Goal: Task Accomplishment & Management: Use online tool/utility

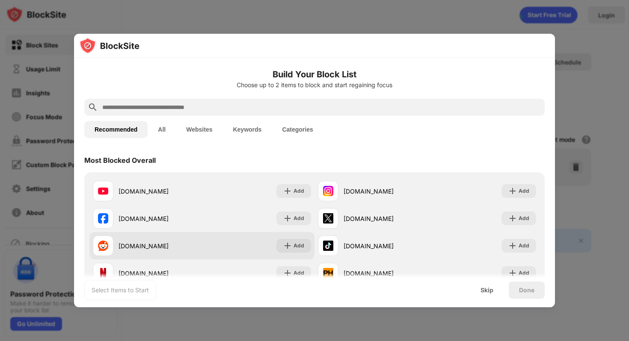
click at [292, 246] on div "Add" at bounding box center [293, 246] width 35 height 14
click at [293, 245] on div "Add" at bounding box center [298, 246] width 11 height 9
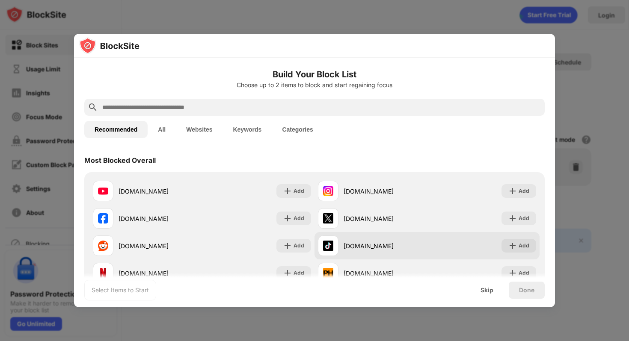
click at [519, 243] on div "Add" at bounding box center [523, 246] width 11 height 9
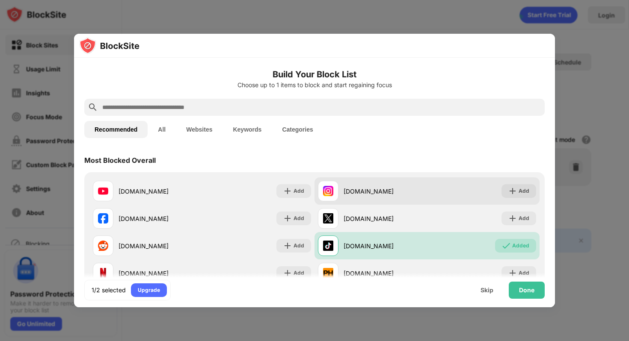
click at [520, 187] on div "Add" at bounding box center [523, 191] width 11 height 9
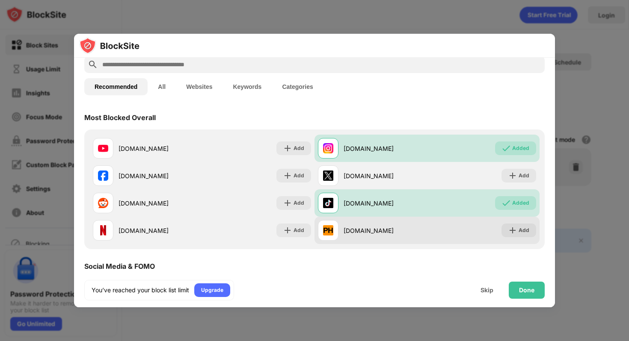
scroll to position [37, 0]
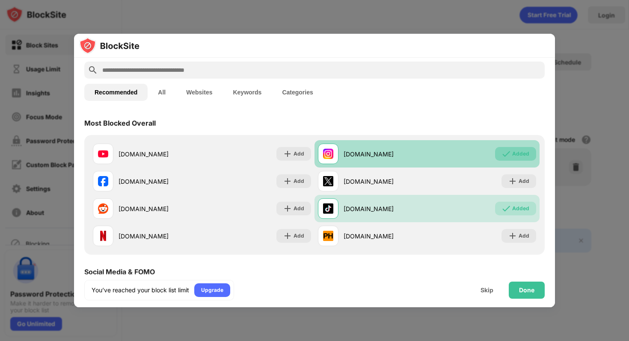
click at [506, 155] on img at bounding box center [506, 154] width 9 height 9
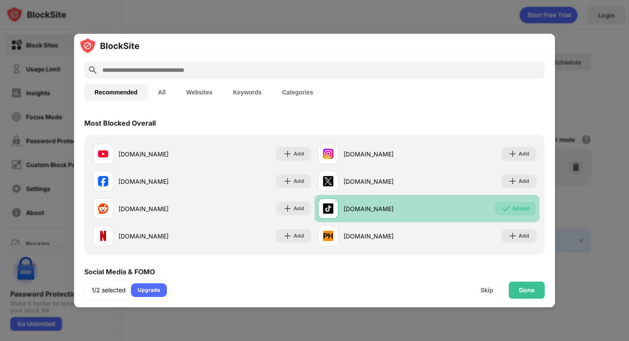
click at [515, 211] on div "Added" at bounding box center [520, 208] width 17 height 9
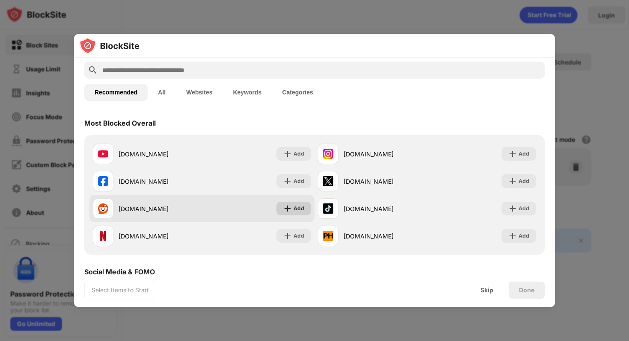
click at [292, 209] on div "Add" at bounding box center [293, 209] width 35 height 14
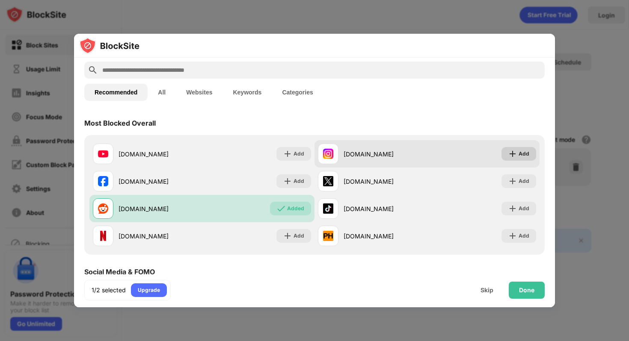
click at [517, 156] on div "Add" at bounding box center [518, 154] width 35 height 14
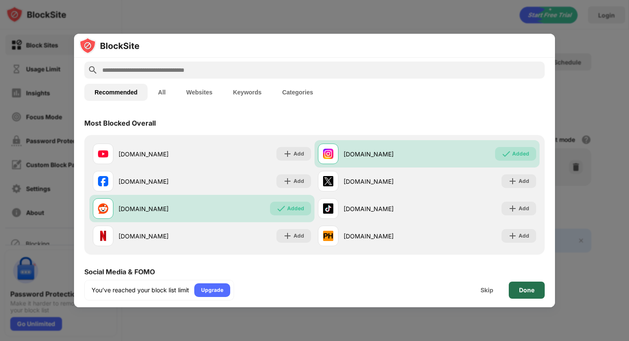
click at [528, 290] on div "Done" at bounding box center [526, 290] width 15 height 7
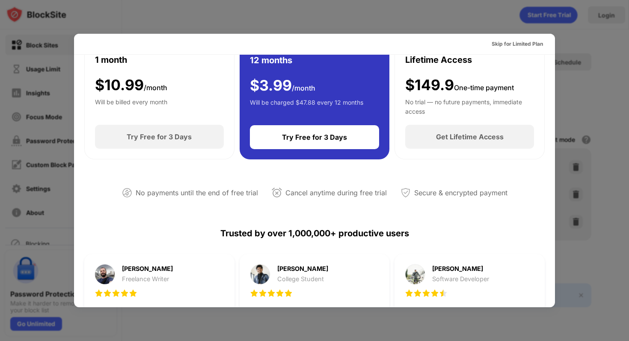
scroll to position [47, 0]
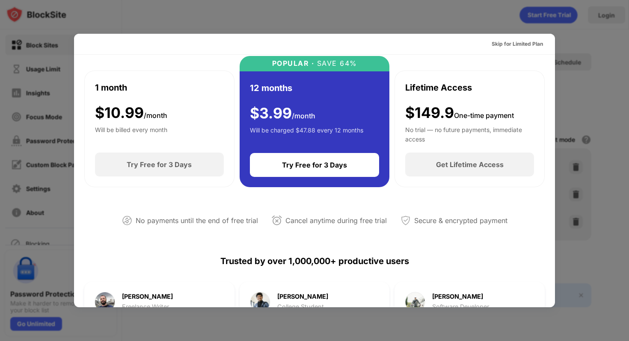
click at [513, 51] on div "Skip for Limited Plan" at bounding box center [314, 44] width 481 height 21
click at [516, 45] on div "Skip for Limited Plan" at bounding box center [516, 44] width 51 height 9
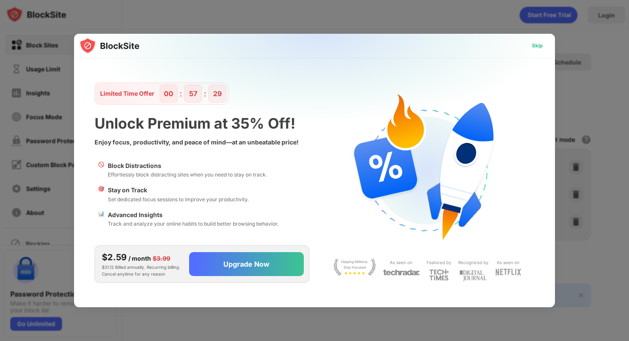
click at [544, 50] on div "Skip" at bounding box center [537, 46] width 25 height 14
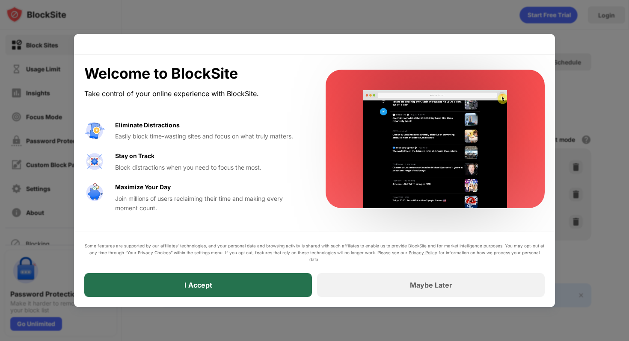
click at [238, 282] on div "I Accept" at bounding box center [198, 285] width 228 height 24
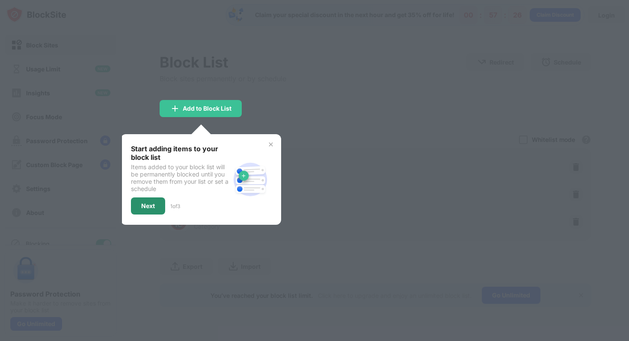
click at [153, 210] on div "Next" at bounding box center [148, 206] width 34 height 17
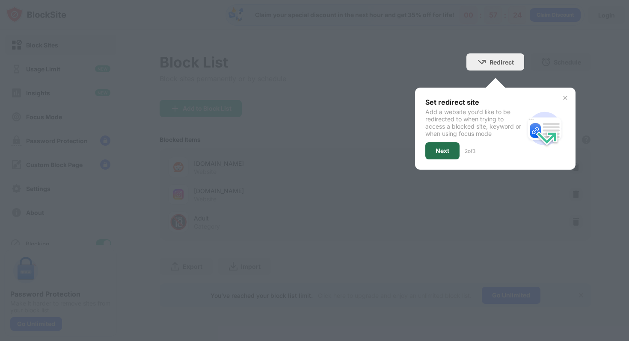
click at [444, 158] on div "Next" at bounding box center [442, 150] width 34 height 17
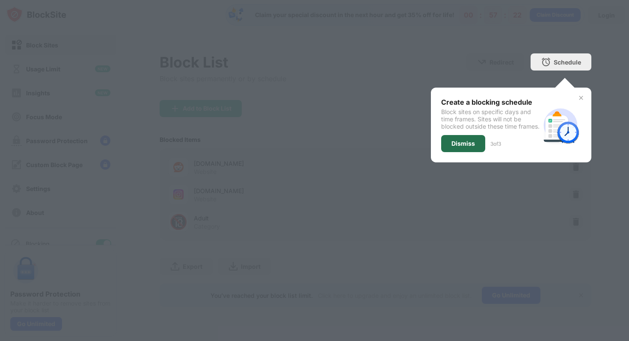
click at [470, 152] on div "Dismiss" at bounding box center [463, 143] width 44 height 17
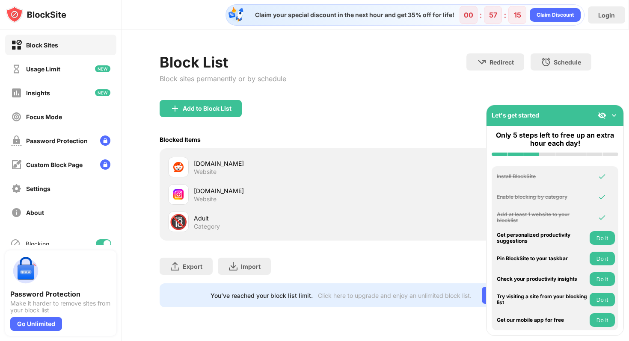
click at [597, 243] on button "Do it" at bounding box center [601, 238] width 25 height 14
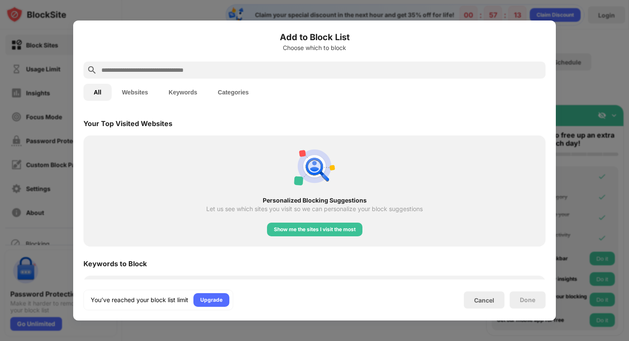
scroll to position [298, 0]
click at [482, 293] on div "Cancel" at bounding box center [484, 300] width 41 height 17
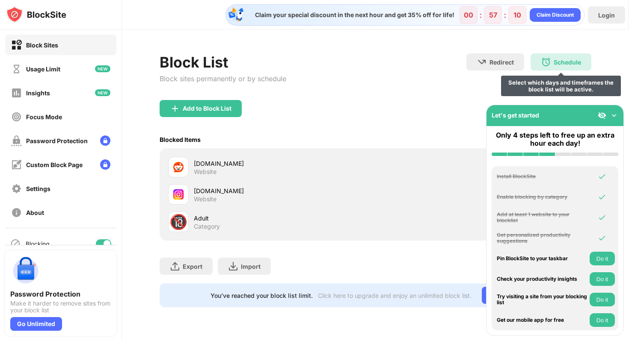
click at [541, 64] on img at bounding box center [546, 62] width 10 height 10
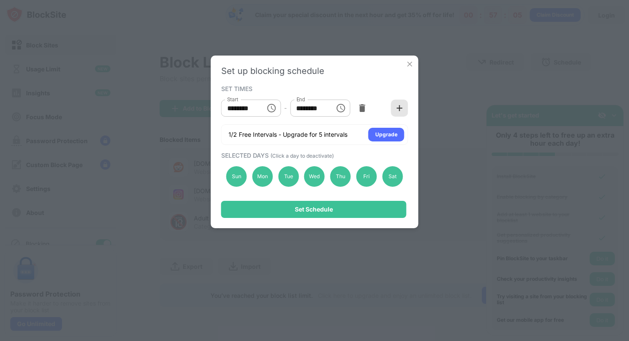
click at [402, 110] on img at bounding box center [399, 108] width 9 height 9
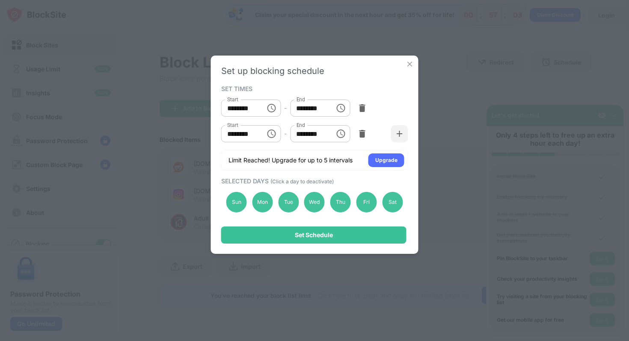
click at [379, 133] on div "Start ******** Start - End ******** End" at bounding box center [314, 134] width 187 height 26
click at [392, 132] on div at bounding box center [399, 133] width 17 height 17
